Goal: Find specific page/section: Find specific page/section

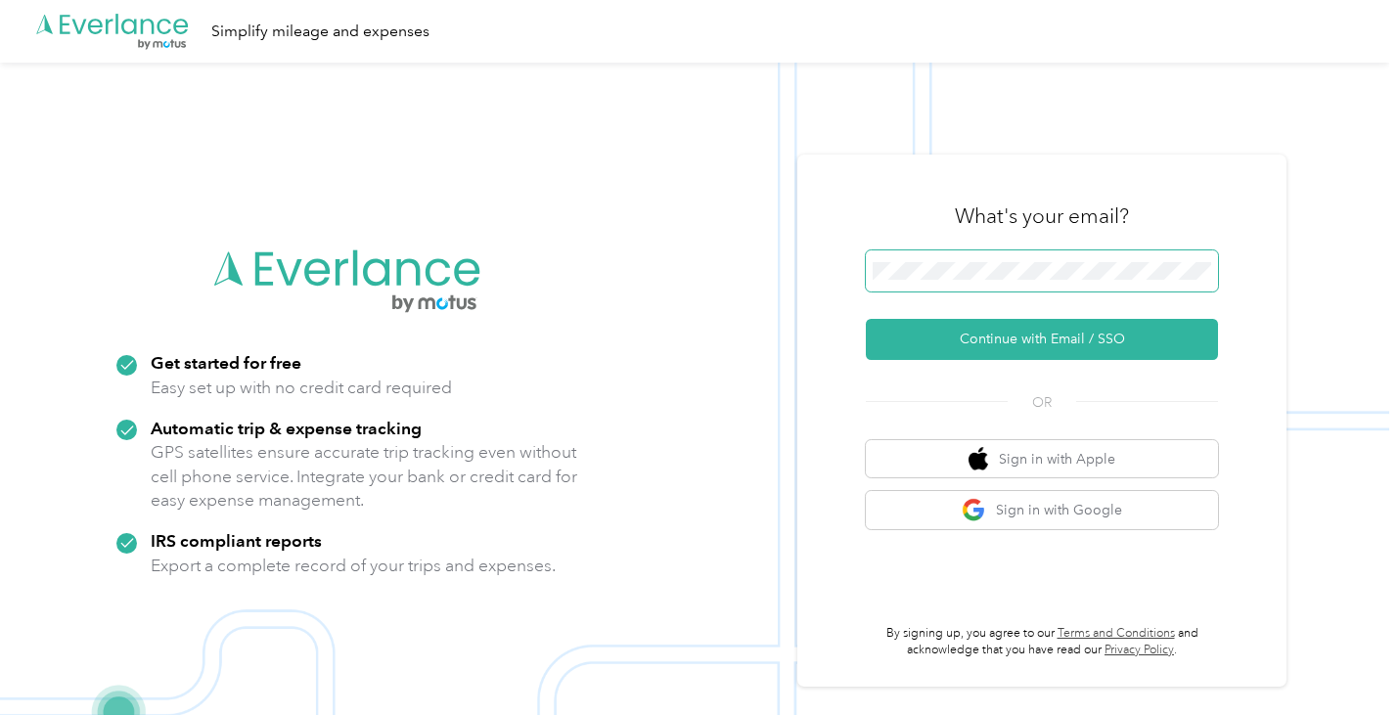
click at [1030, 283] on span at bounding box center [1042, 270] width 352 height 41
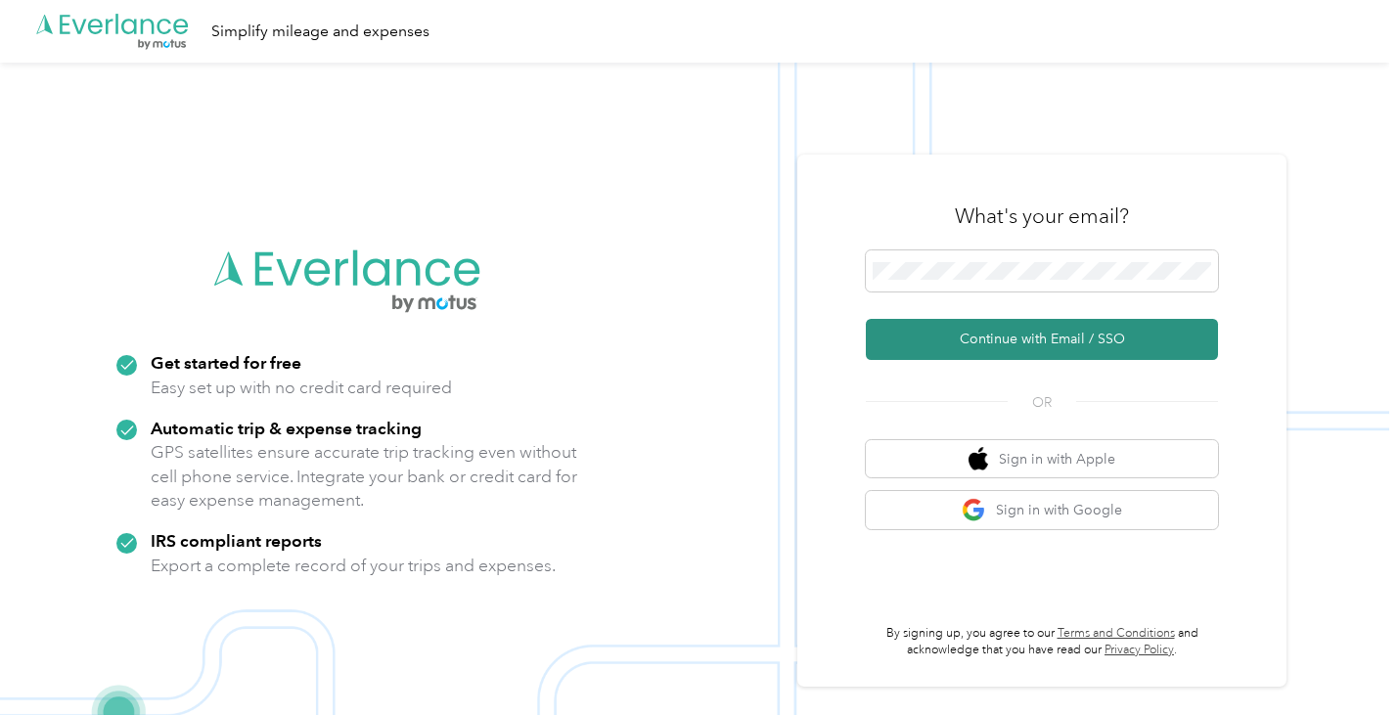
click at [1012, 338] on button "Continue with Email / SSO" at bounding box center [1042, 339] width 352 height 41
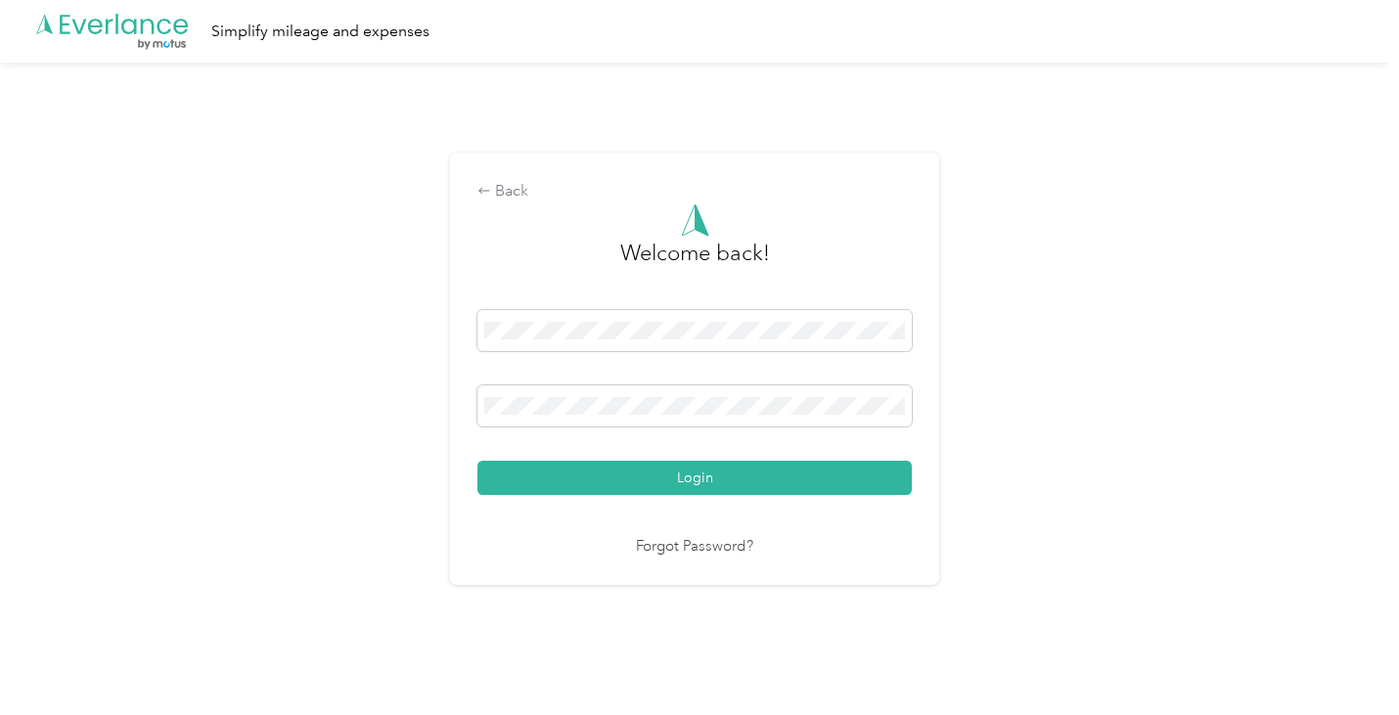
click at [588, 495] on div "Welcome back! Login Forgot Password?" at bounding box center [694, 381] width 434 height 355
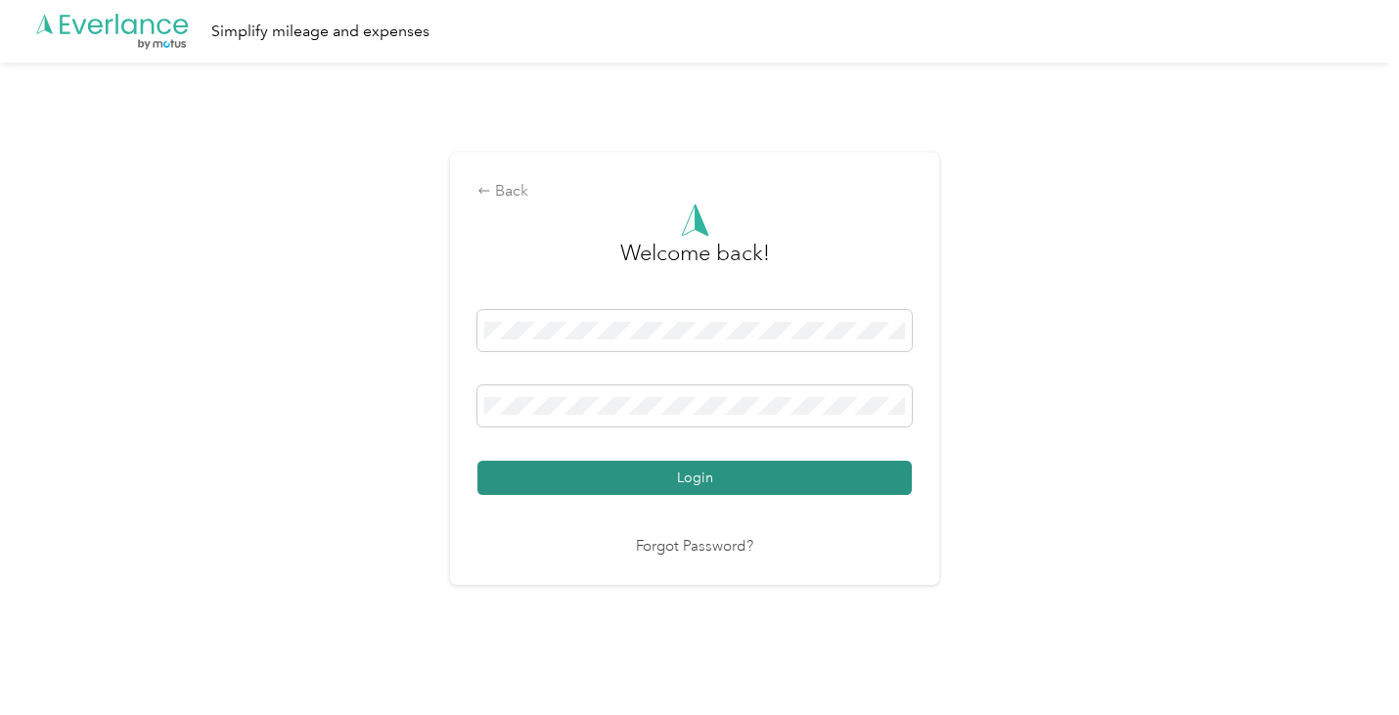
click at [581, 489] on button "Login" at bounding box center [694, 478] width 434 height 34
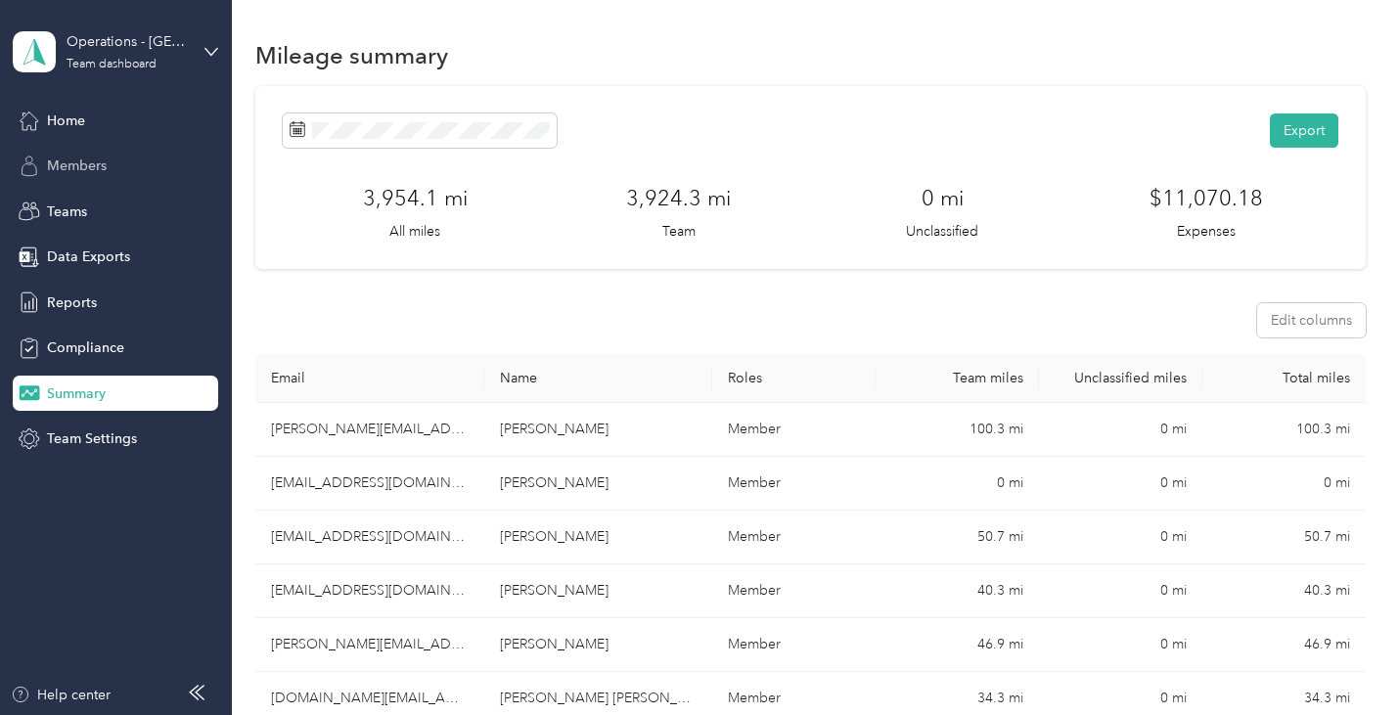
click at [58, 161] on span "Members" at bounding box center [77, 166] width 60 height 21
